Goal: Task Accomplishment & Management: Use online tool/utility

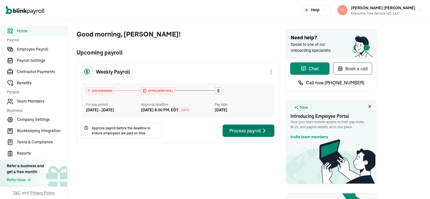
click at [251, 134] on div "Process payroll" at bounding box center [249, 131] width 38 height 7
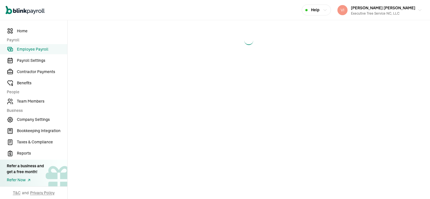
select select "direct_deposit"
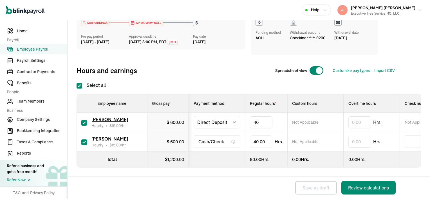
click at [267, 119] on input "40" at bounding box center [261, 123] width 23 height 12
type input "4"
